Goal: Find specific page/section: Find specific page/section

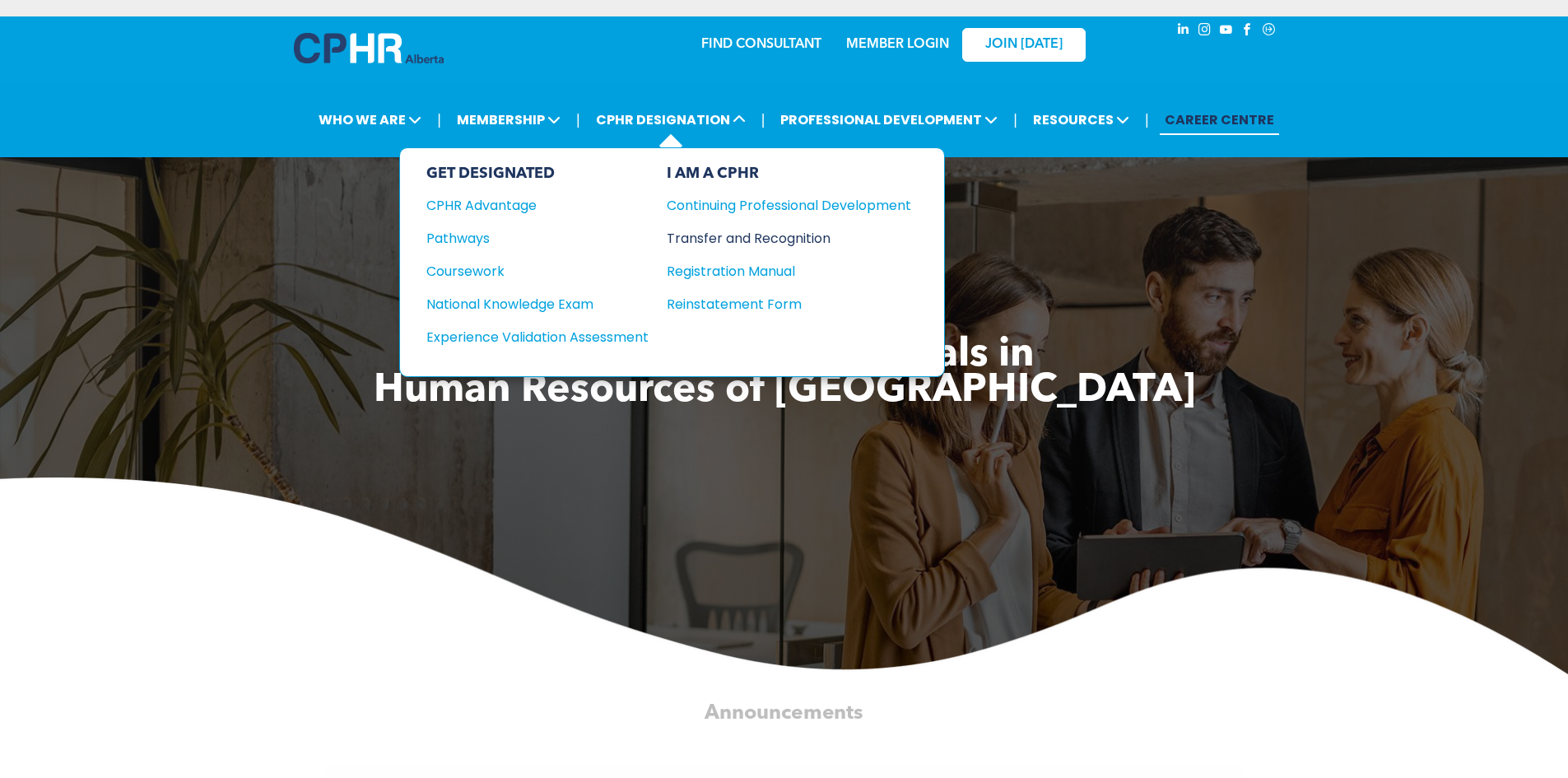
click at [716, 235] on div "Transfer and Recognition" at bounding box center [776, 238] width 219 height 20
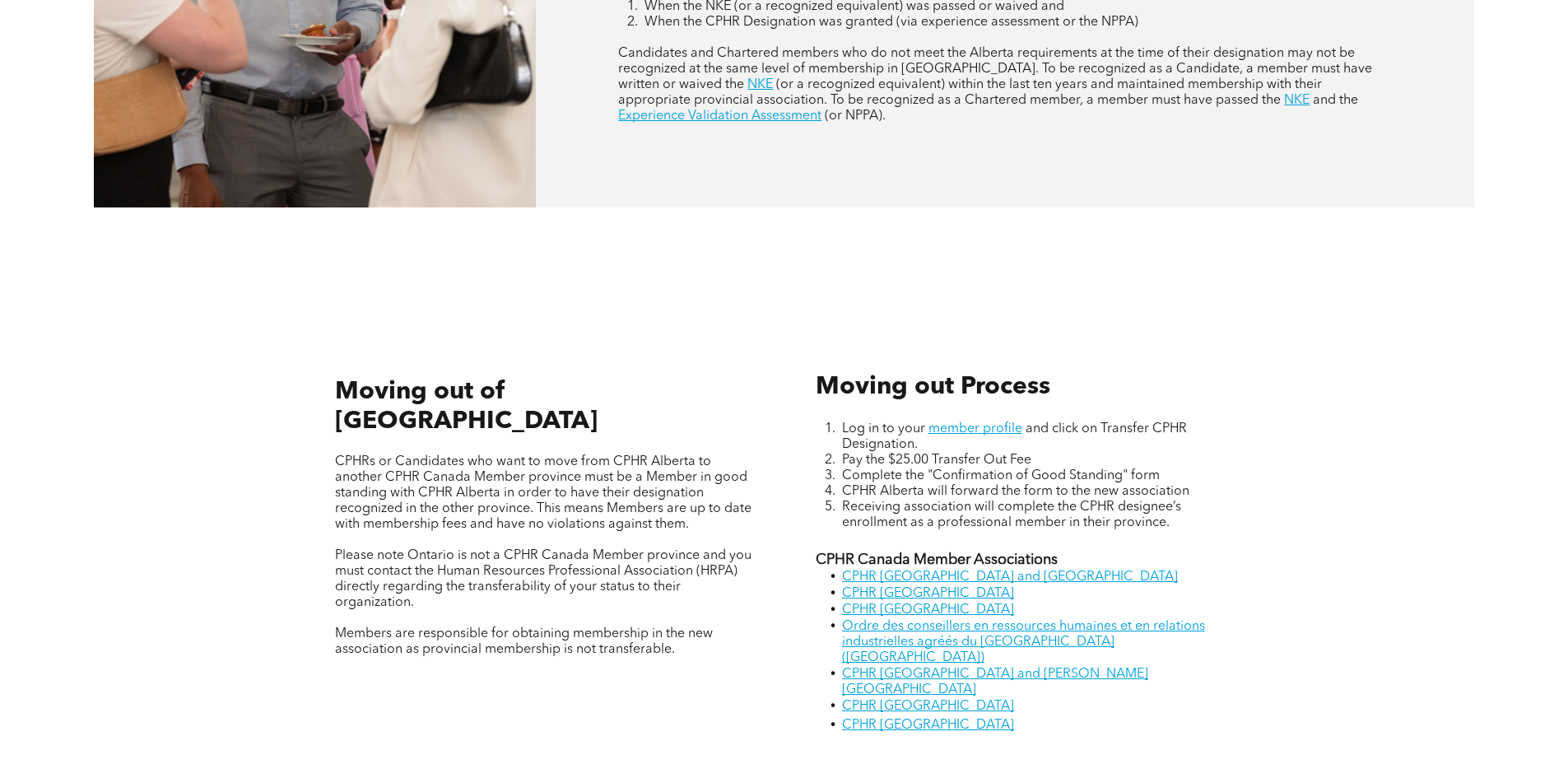
scroll to position [1153, 0]
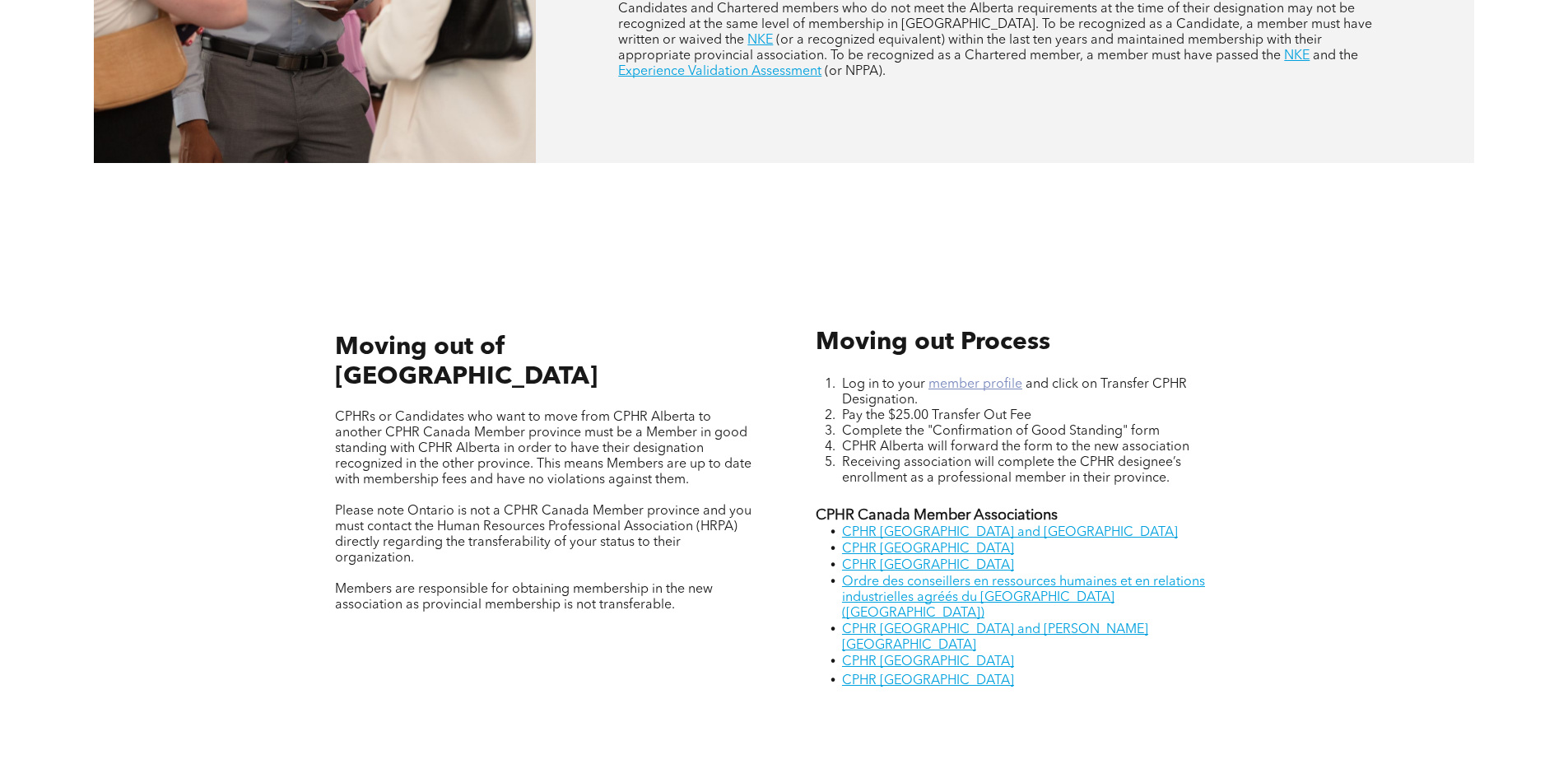
click at [961, 387] on link "member profile" at bounding box center [975, 384] width 94 height 13
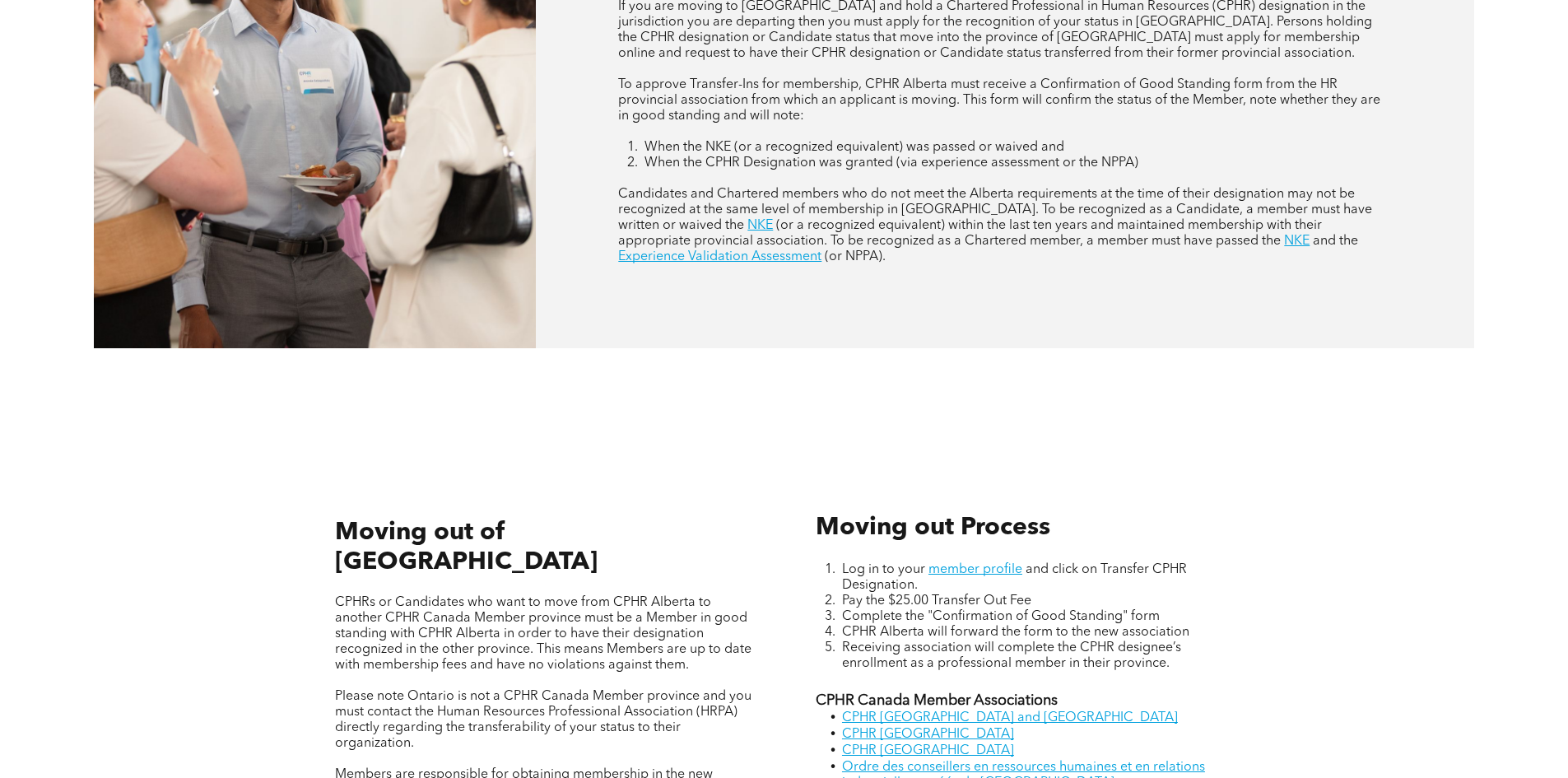
scroll to position [905, 0]
